Goal: Task Accomplishment & Management: Complete application form

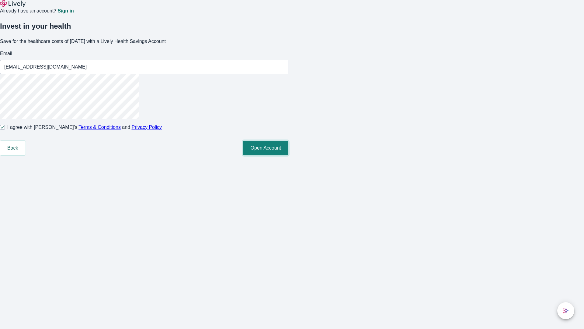
click at [288, 155] on button "Open Account" at bounding box center [265, 148] width 45 height 15
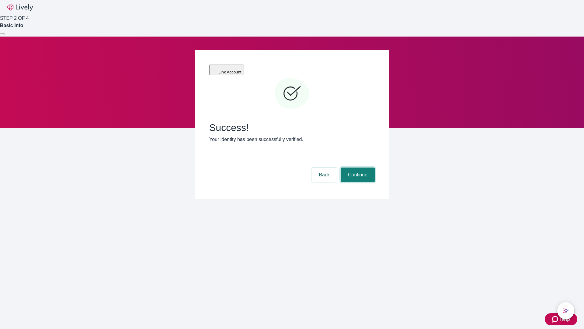
click at [357, 167] on button "Continue" at bounding box center [358, 174] width 34 height 15
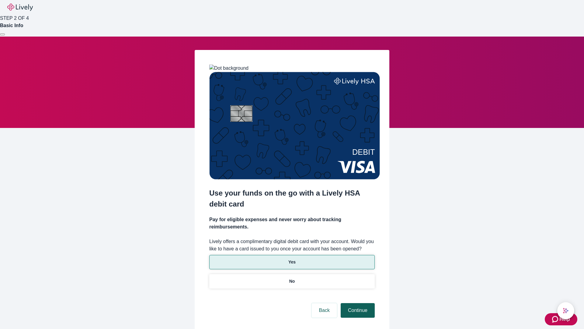
click at [292, 259] on p "Yes" at bounding box center [291, 262] width 7 height 6
click at [357, 303] on button "Continue" at bounding box center [358, 310] width 34 height 15
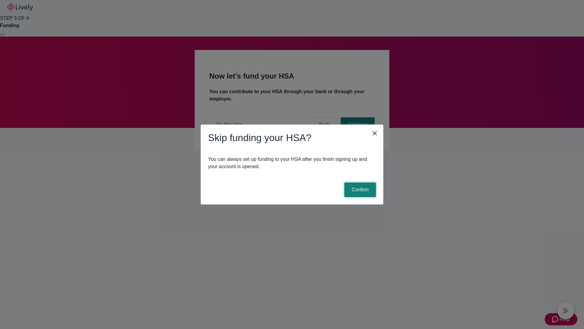
click at [359, 190] on button "Confirm" at bounding box center [360, 189] width 32 height 15
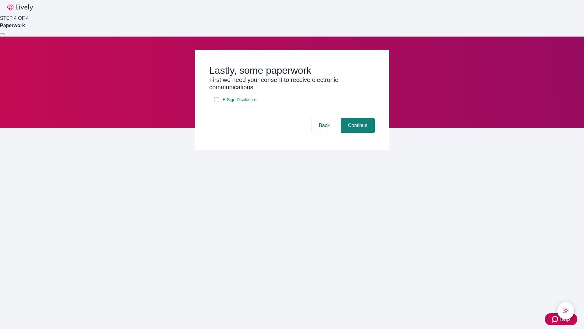
click at [217, 102] on input "E-Sign Disclosure" at bounding box center [216, 99] width 5 height 5
checkbox input "true"
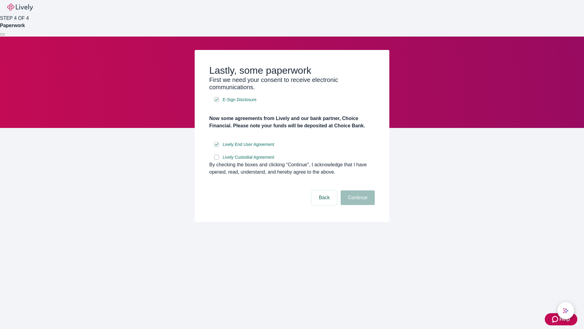
click at [217, 159] on input "Lively Custodial Agreement" at bounding box center [216, 157] width 5 height 5
checkbox input "true"
click at [357, 205] on button "Continue" at bounding box center [358, 197] width 34 height 15
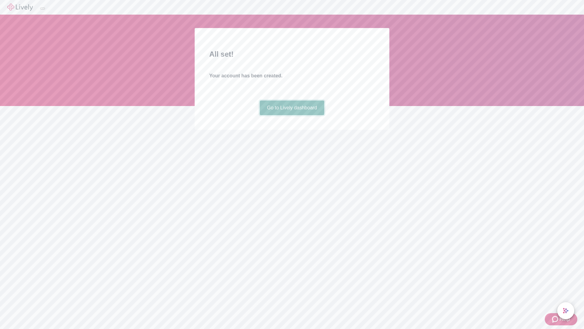
click at [292, 115] on link "Go to Lively dashboard" at bounding box center [292, 107] width 65 height 15
